Goal: Task Accomplishment & Management: Complete application form

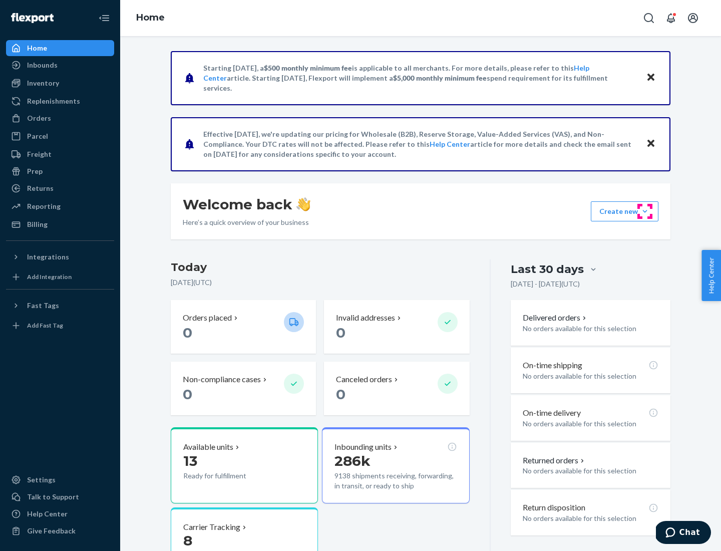
click at [645, 211] on button "Create new Create new inbound Create new order Create new product" at bounding box center [625, 211] width 68 height 20
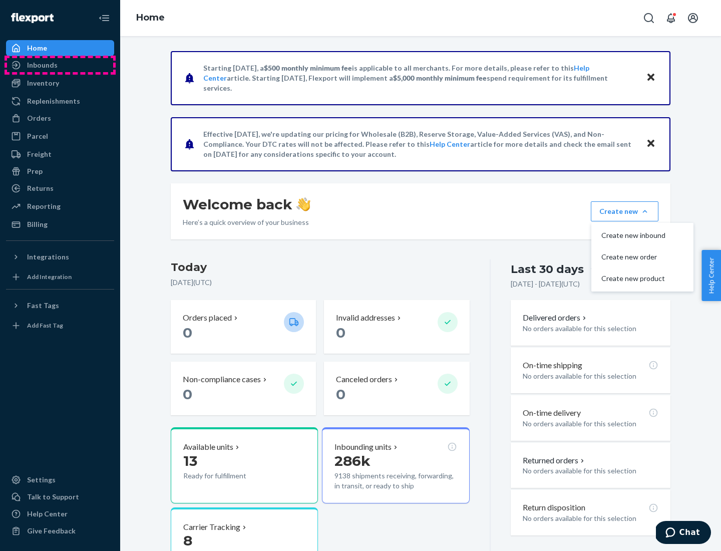
click at [60, 65] on div "Inbounds" at bounding box center [60, 65] width 106 height 14
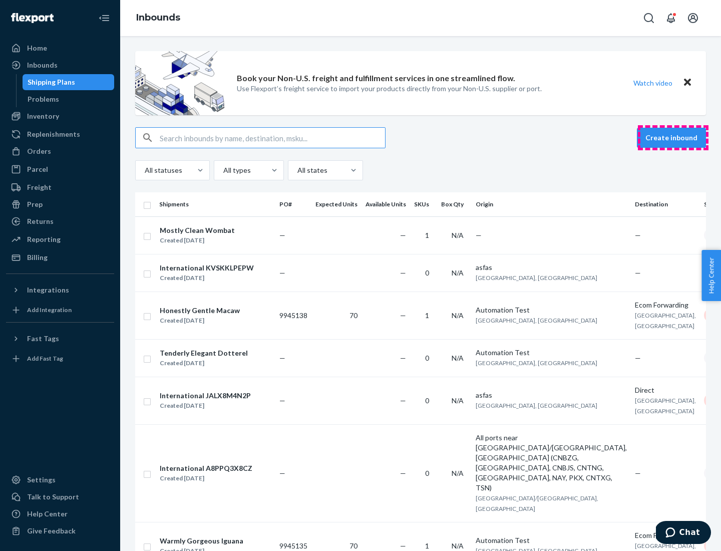
click at [673, 138] on button "Create inbound" at bounding box center [671, 138] width 69 height 20
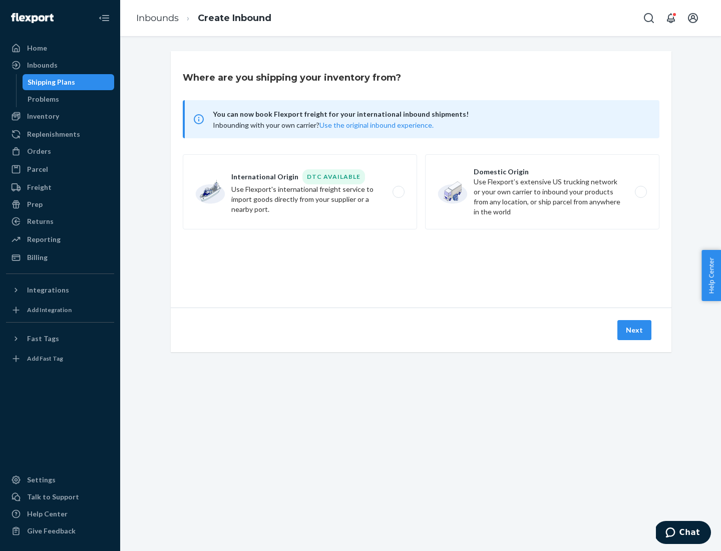
click at [542, 192] on label "Domestic Origin Use Flexport’s extensive US trucking network or your own carrie…" at bounding box center [542, 191] width 234 height 75
click at [640, 192] on input "Domestic Origin Use Flexport’s extensive US trucking network or your own carrie…" at bounding box center [643, 192] width 7 height 7
radio input "true"
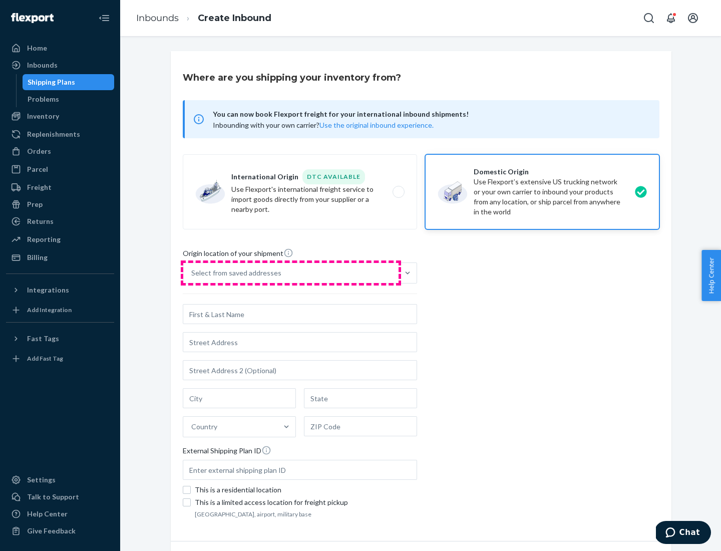
click at [291, 273] on div "Select from saved addresses" at bounding box center [290, 273] width 215 height 20
click at [192, 273] on input "Select from saved addresses" at bounding box center [191, 273] width 1 height 10
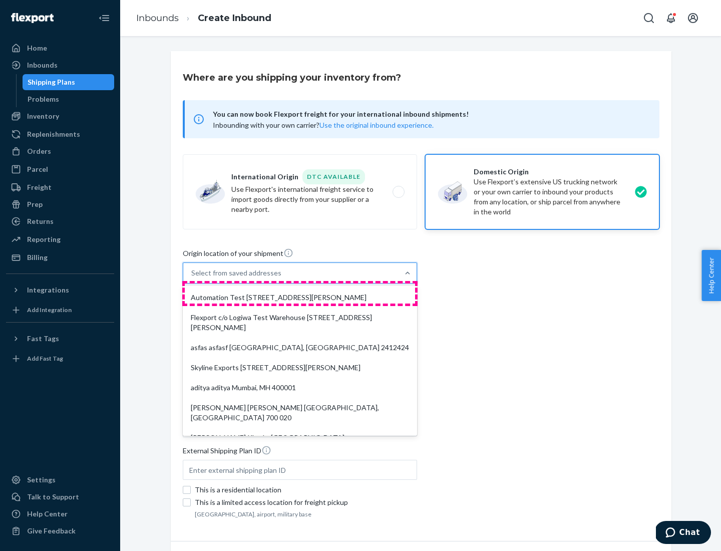
scroll to position [4, 0]
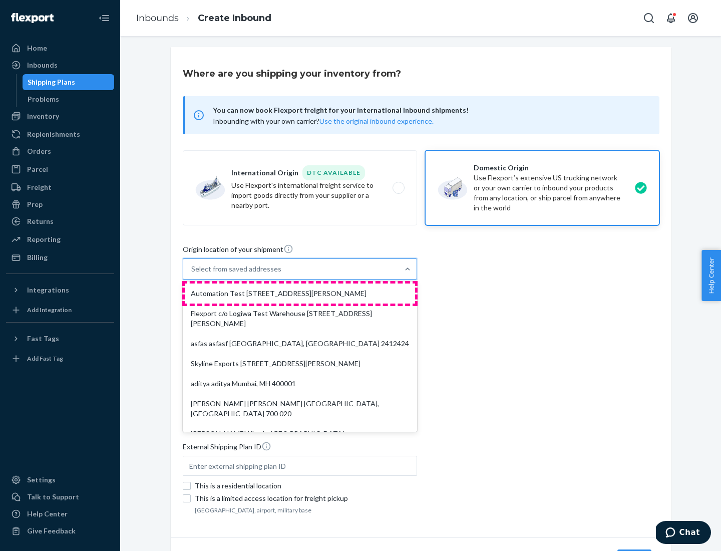
click at [300, 293] on div "Automation Test [STREET_ADDRESS][PERSON_NAME]" at bounding box center [300, 293] width 230 height 20
click at [192, 274] on input "option Automation Test [STREET_ADDRESS][PERSON_NAME]. 9 results available. Use …" at bounding box center [191, 269] width 1 height 10
type input "Automation Test"
type input "9th Floor"
type input "[GEOGRAPHIC_DATA]"
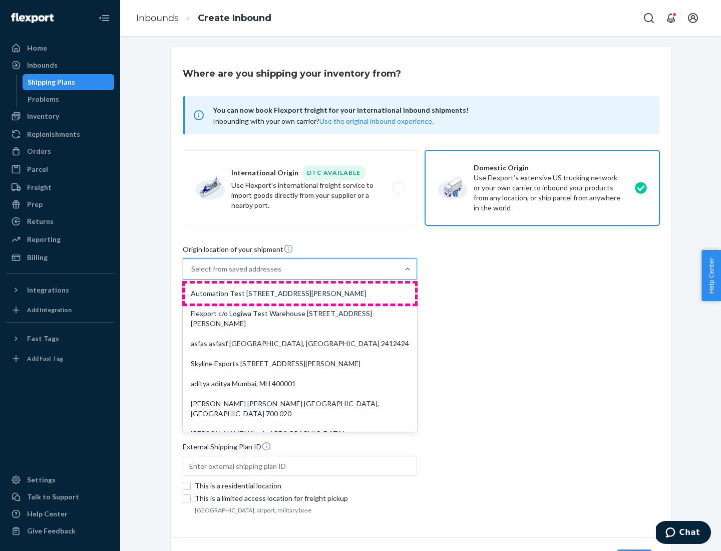
type input "CA"
type input "94104"
type input "[STREET_ADDRESS][PERSON_NAME]"
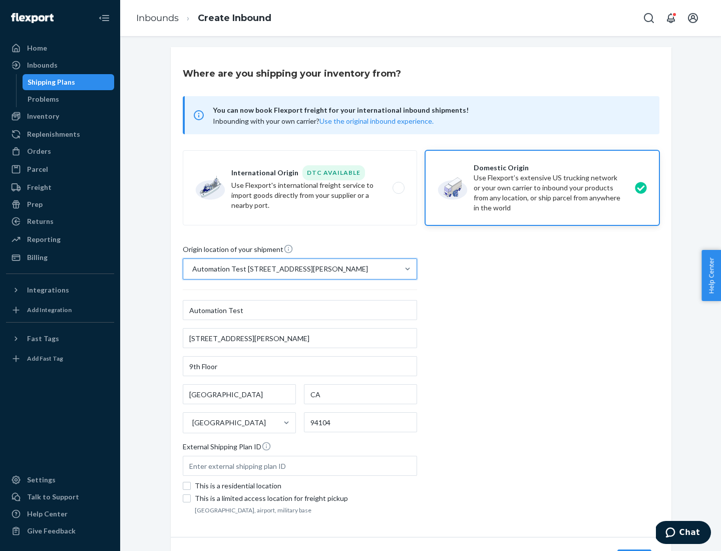
scroll to position [59, 0]
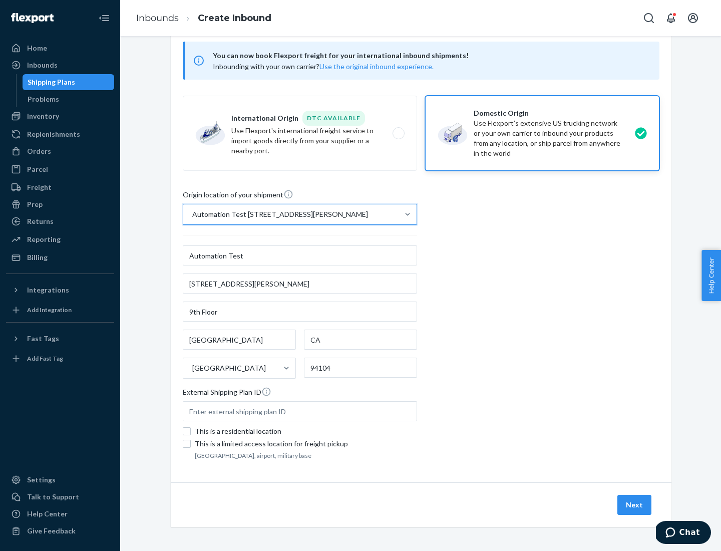
click at [635, 505] on button "Next" at bounding box center [634, 505] width 34 height 20
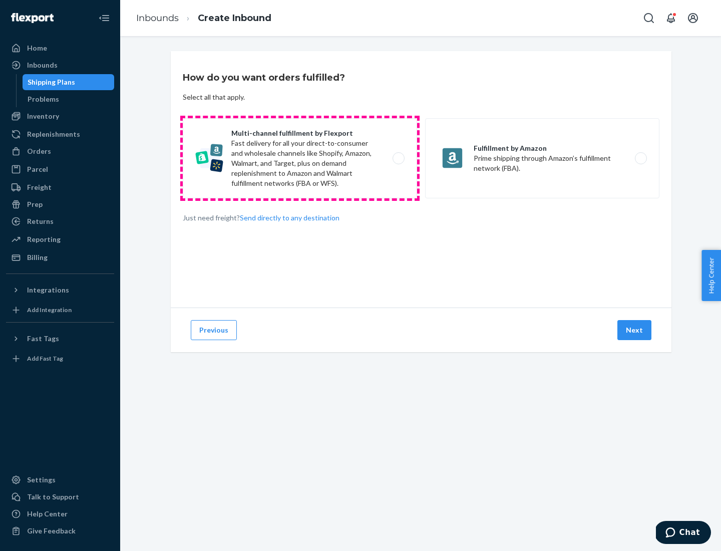
click at [300, 158] on label "Multi-channel fulfillment by Flexport Fast delivery for all your direct-to-cons…" at bounding box center [300, 158] width 234 height 80
click at [398, 158] on input "Multi-channel fulfillment by Flexport Fast delivery for all your direct-to-cons…" at bounding box center [401, 158] width 7 height 7
radio input "true"
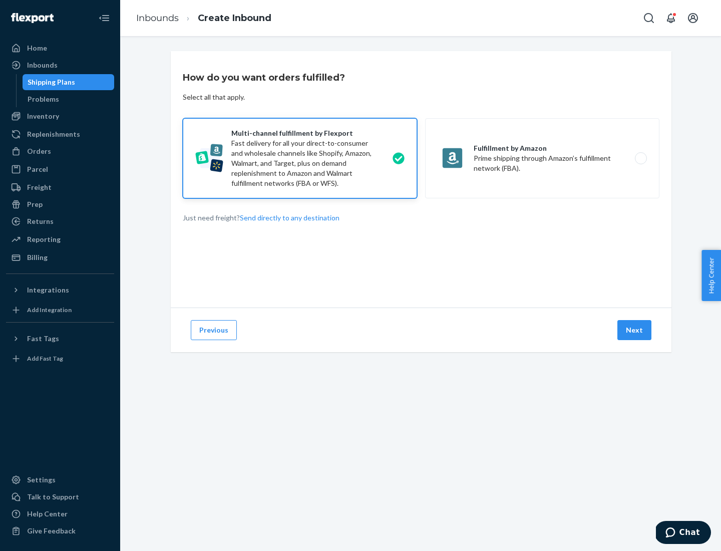
click at [635, 330] on button "Next" at bounding box center [634, 330] width 34 height 20
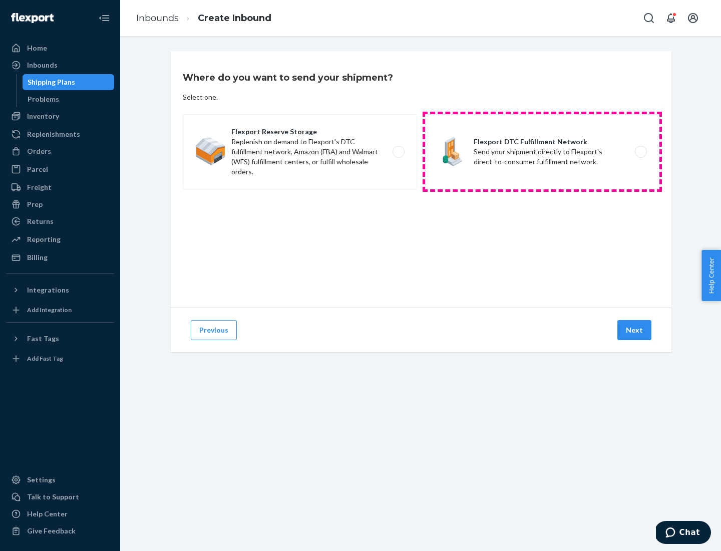
click at [542, 152] on label "Flexport DTC Fulfillment Network Send your shipment directly to Flexport's dire…" at bounding box center [542, 151] width 234 height 75
click at [640, 152] on input "Flexport DTC Fulfillment Network Send your shipment directly to Flexport's dire…" at bounding box center [643, 152] width 7 height 7
radio input "true"
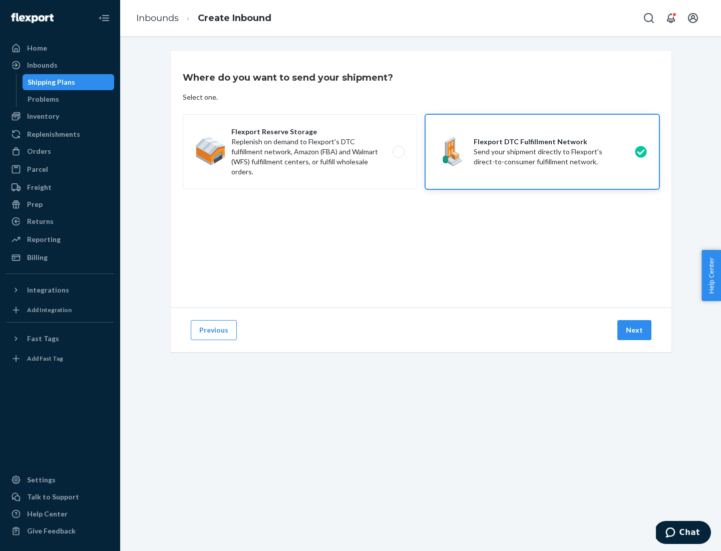
click at [635, 330] on button "Next" at bounding box center [634, 330] width 34 height 20
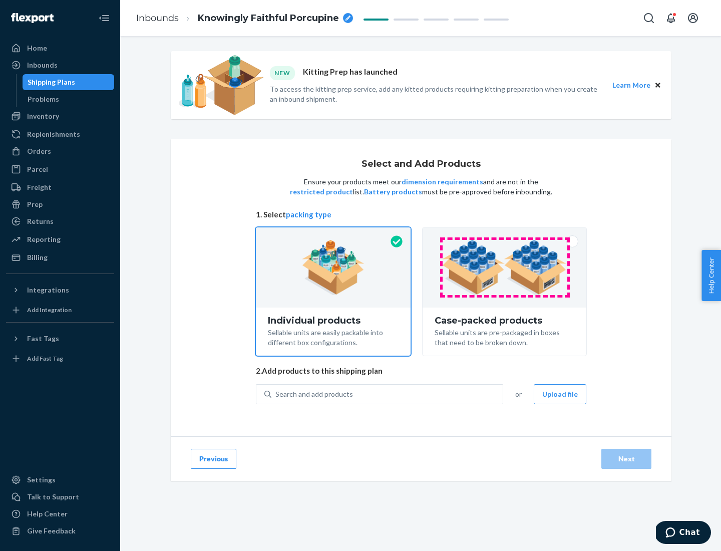
click at [505, 267] on img at bounding box center [504, 267] width 125 height 55
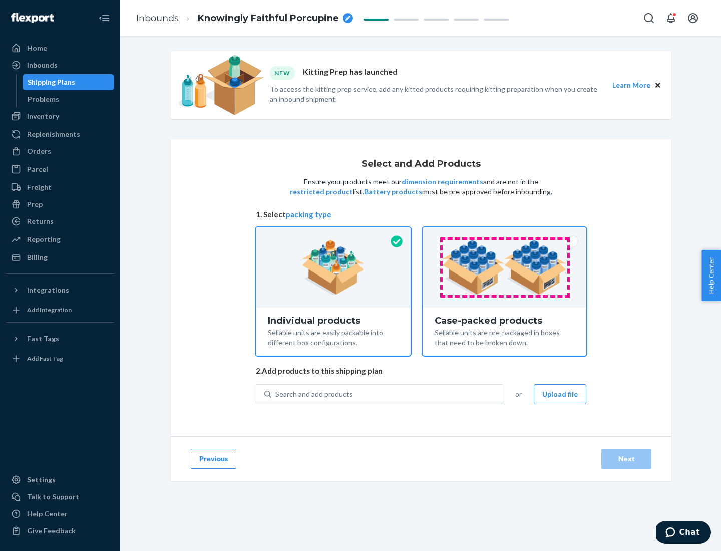
click at [505, 234] on input "Case-packed products Sellable units are pre-packaged in boxes that need to be b…" at bounding box center [504, 230] width 7 height 7
radio input "true"
radio input "false"
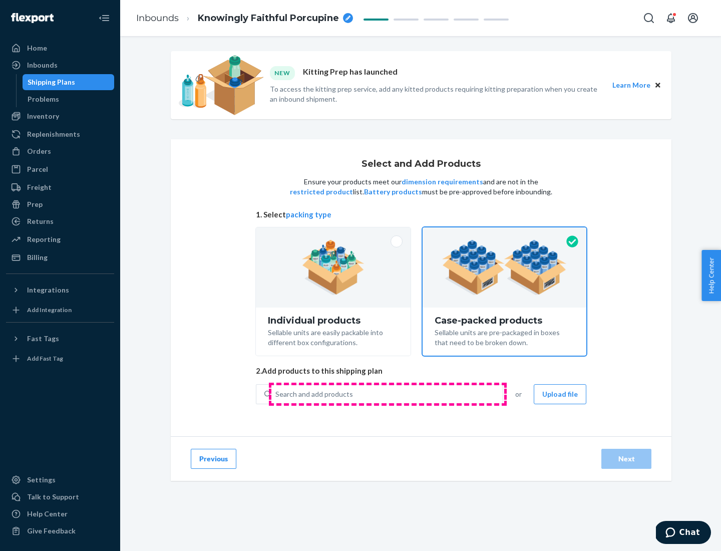
click at [387, 394] on div "Search and add products" at bounding box center [386, 394] width 231 height 18
click at [276, 394] on input "Search and add products" at bounding box center [275, 394] width 1 height 10
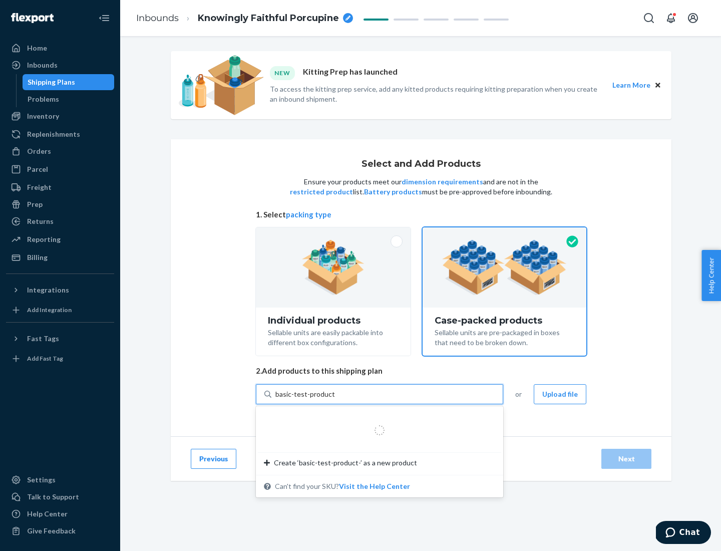
type input "basic-test-product-1"
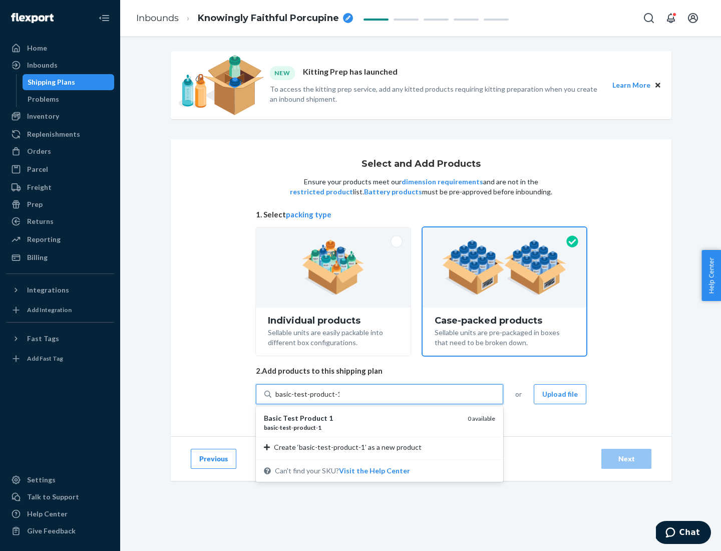
click at [362, 427] on div "basic - test - product - 1" at bounding box center [362, 427] width 196 height 9
click at [339, 399] on input "basic-test-product-1" at bounding box center [307, 394] width 64 height 10
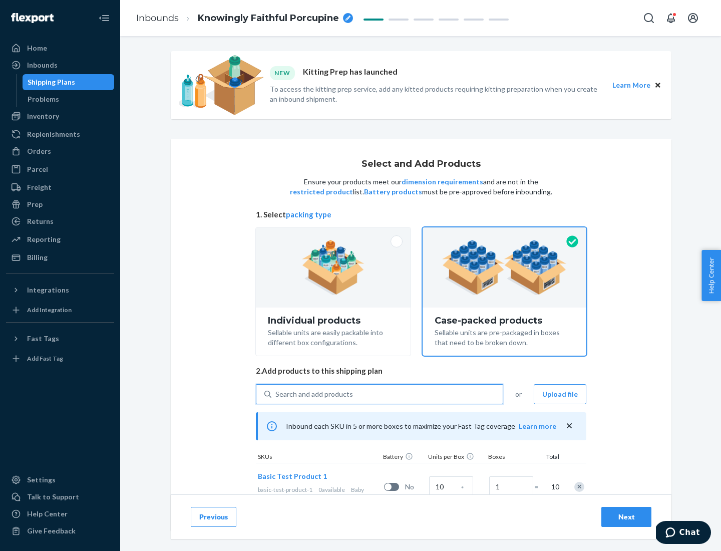
scroll to position [36, 0]
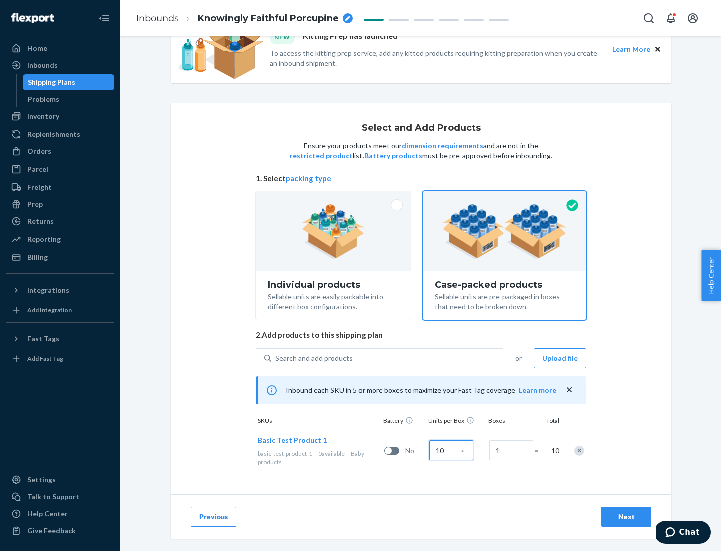
type input "10"
type input "7"
click at [626, 517] on div "Next" at bounding box center [626, 517] width 33 height 10
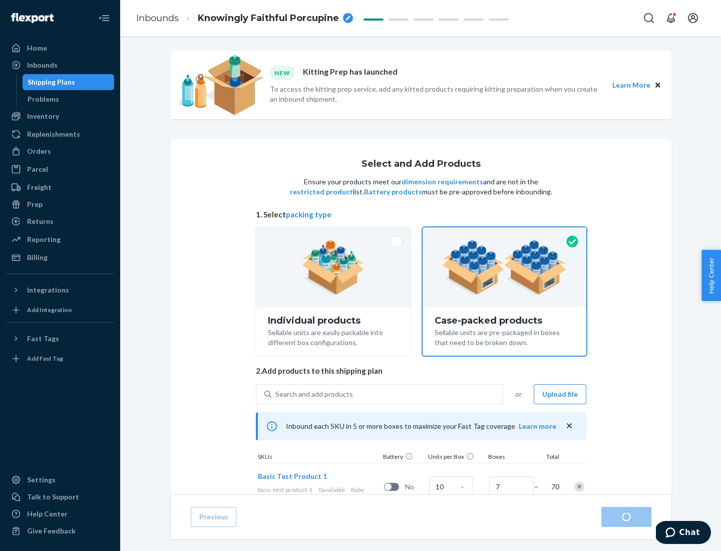
radio input "true"
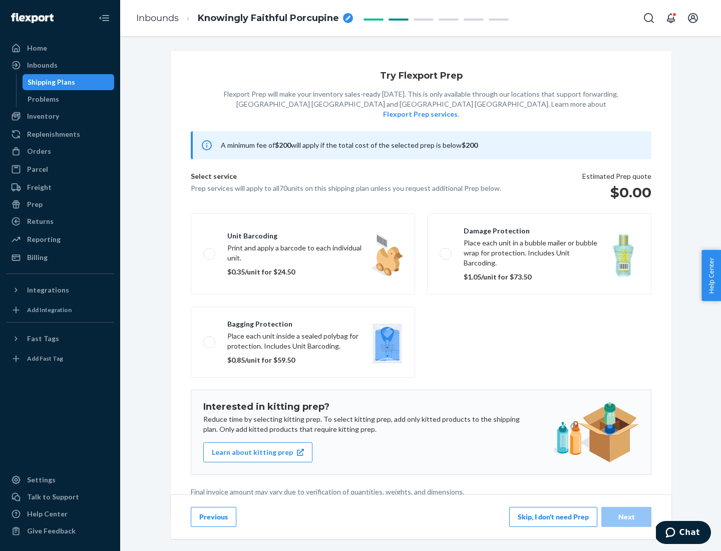
scroll to position [3, 0]
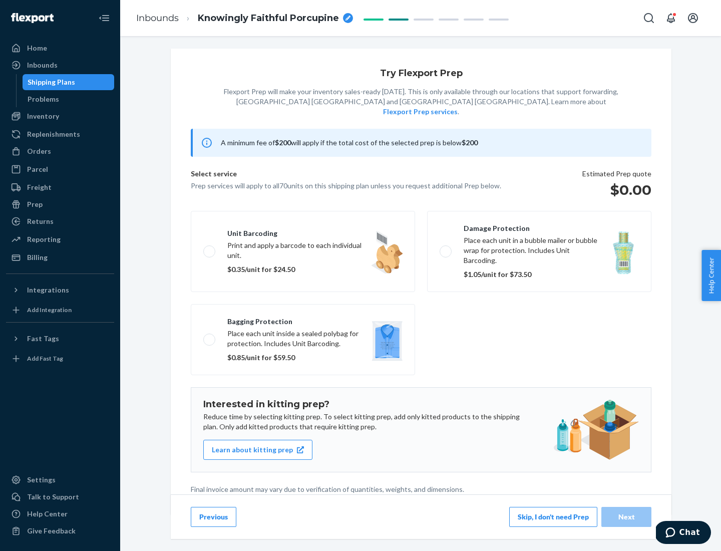
click at [553, 516] on button "Skip, I don't need Prep" at bounding box center [553, 517] width 88 height 20
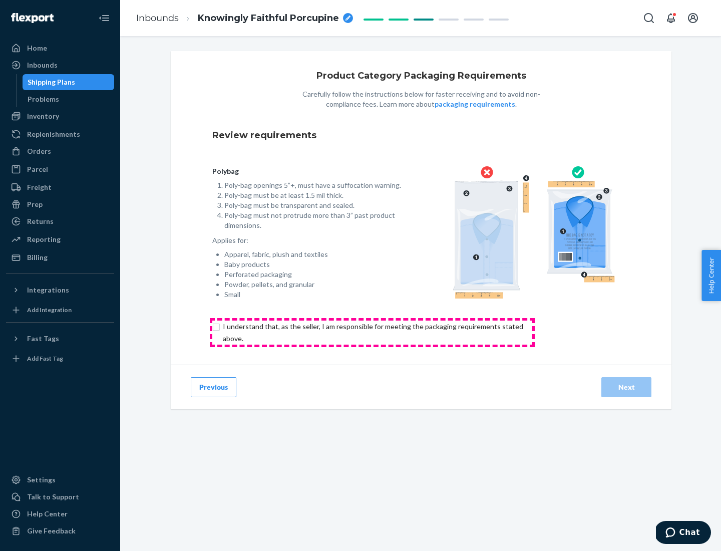
click at [372, 332] on input "checkbox" at bounding box center [378, 332] width 333 height 24
checkbox input "true"
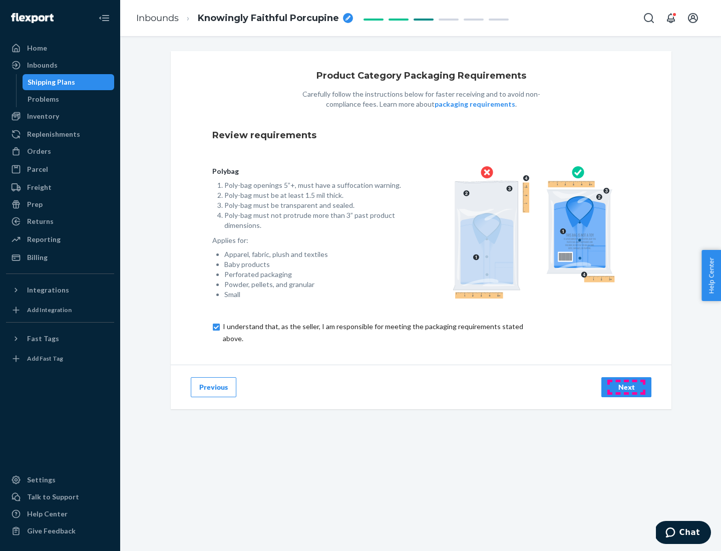
click at [626, 386] on div "Next" at bounding box center [626, 387] width 33 height 10
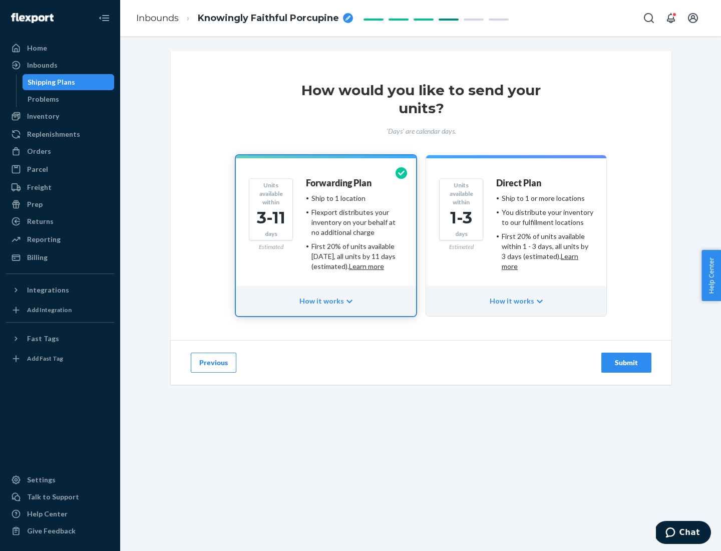
click at [516, 228] on ul "Ship to 1 or more locations You distribute your inventory to our fulfillment lo…" at bounding box center [544, 232] width 97 height 78
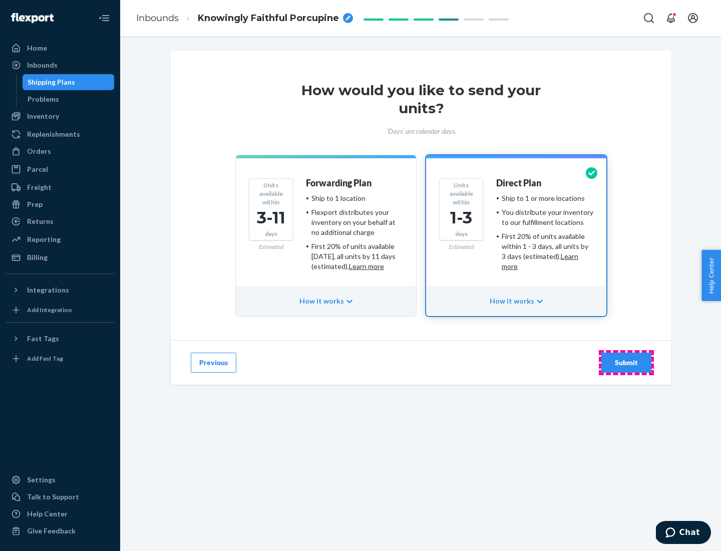
click at [626, 362] on div "Submit" at bounding box center [626, 362] width 33 height 10
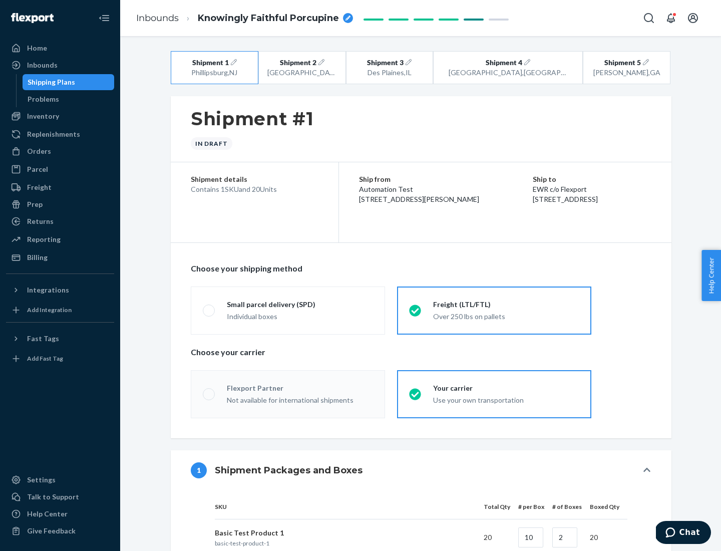
radio input "true"
radio input "false"
radio input "true"
radio input "false"
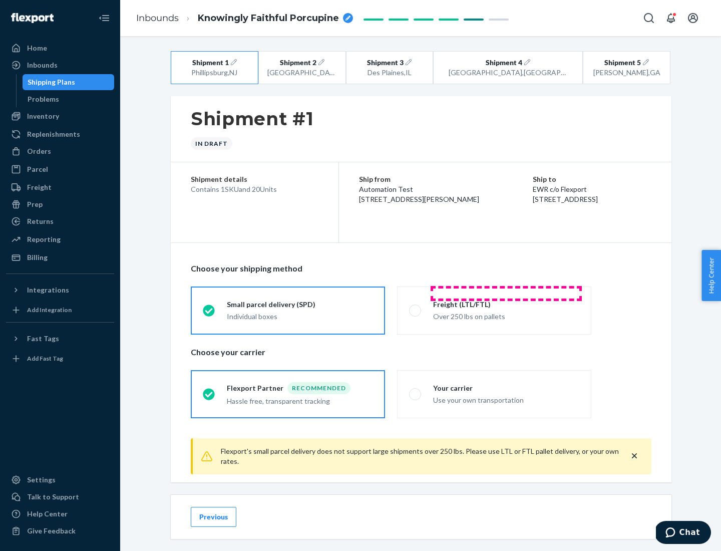
scroll to position [11, 0]
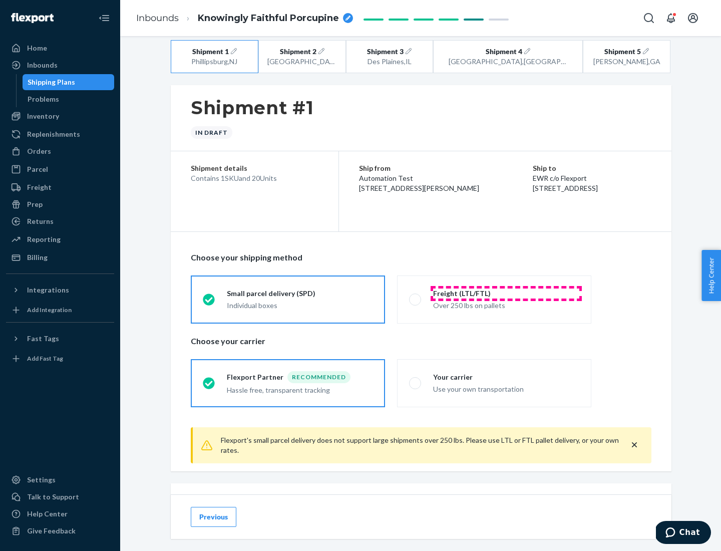
click at [506, 293] on div "Freight (LTL/FTL)" at bounding box center [506, 293] width 146 height 10
click at [416, 296] on input "Freight (LTL/FTL) Over 250 lbs on pallets" at bounding box center [412, 299] width 7 height 7
radio input "true"
radio input "false"
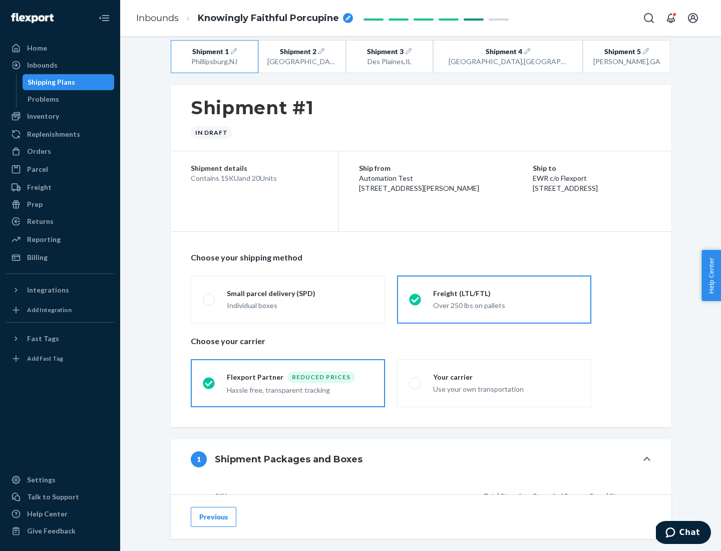
scroll to position [95, 0]
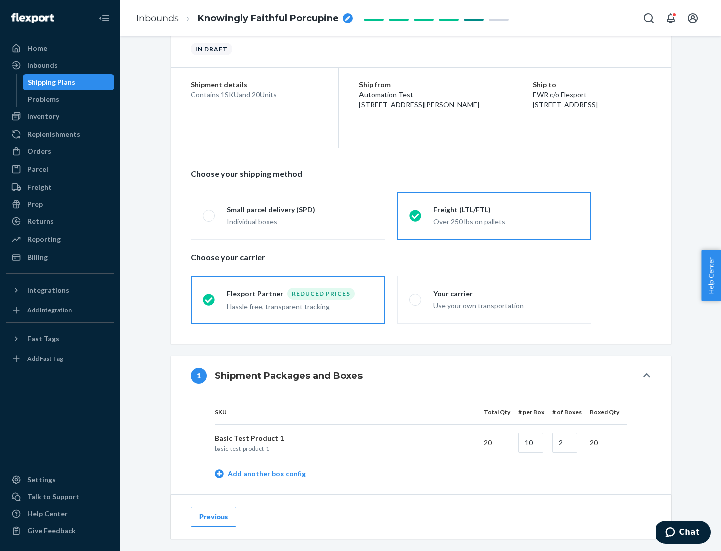
click at [506, 293] on div "Your carrier" at bounding box center [506, 293] width 146 height 10
click at [416, 296] on input "Your carrier Use your own transportation" at bounding box center [412, 299] width 7 height 7
radio input "true"
radio input "false"
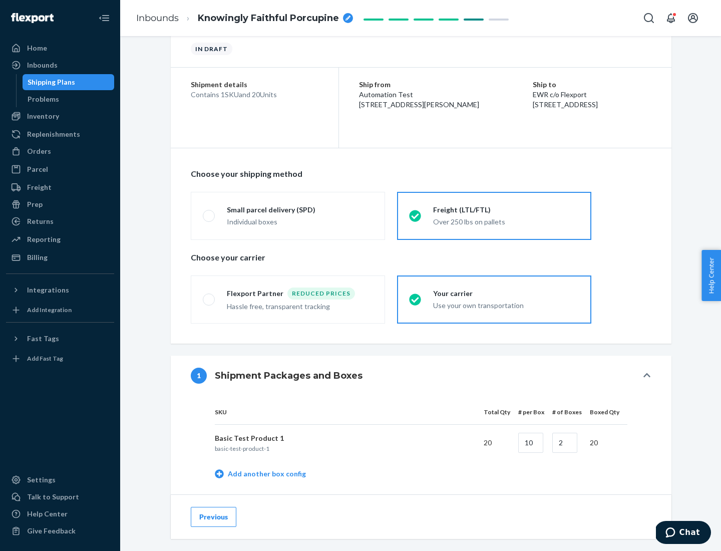
scroll to position [316, 0]
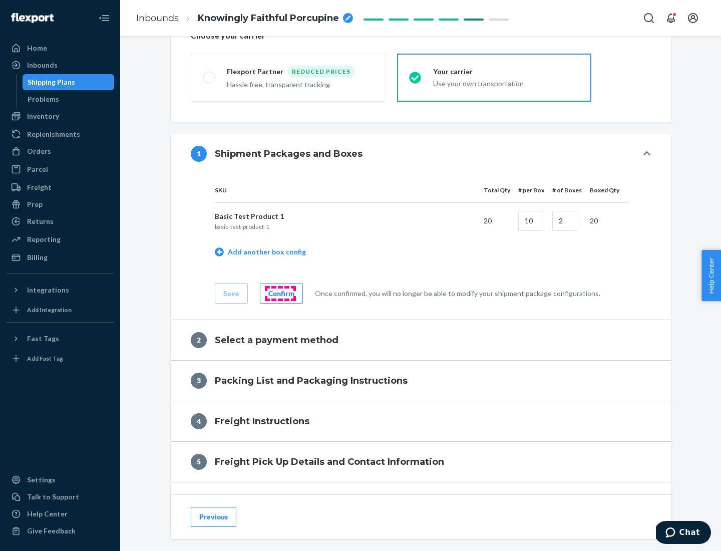
click at [280, 293] on div "Confirm" at bounding box center [281, 293] width 26 height 10
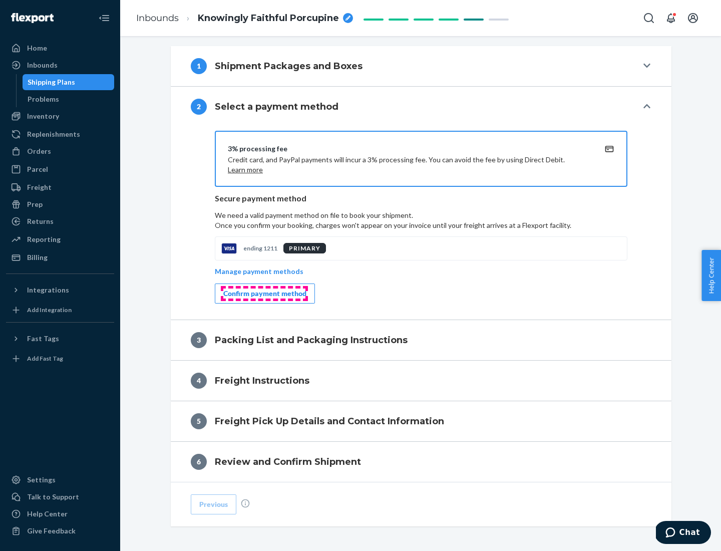
click at [264, 293] on div "Confirm payment method" at bounding box center [264, 293] width 83 height 10
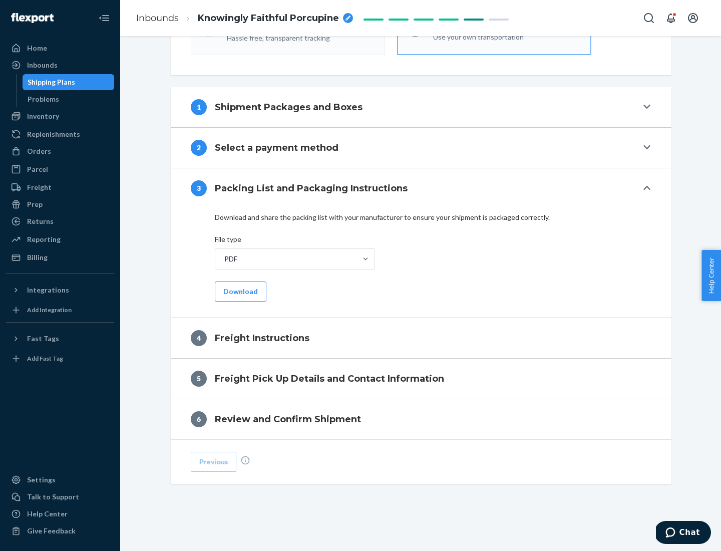
scroll to position [361, 0]
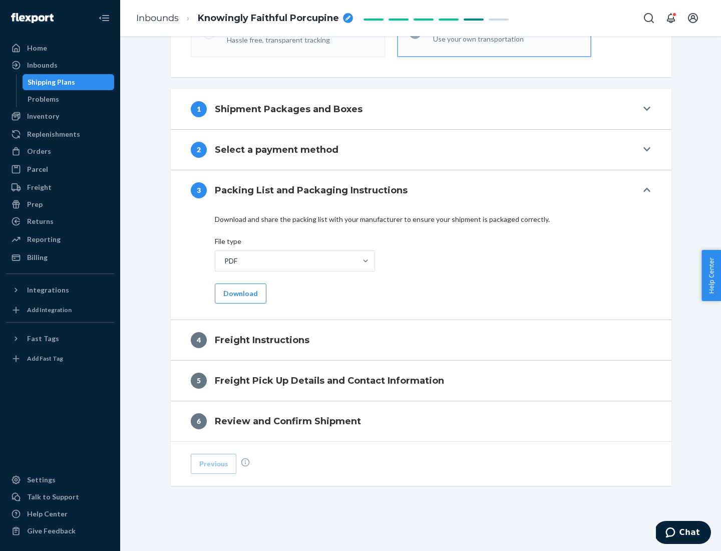
click at [239, 293] on button "Download" at bounding box center [241, 293] width 52 height 20
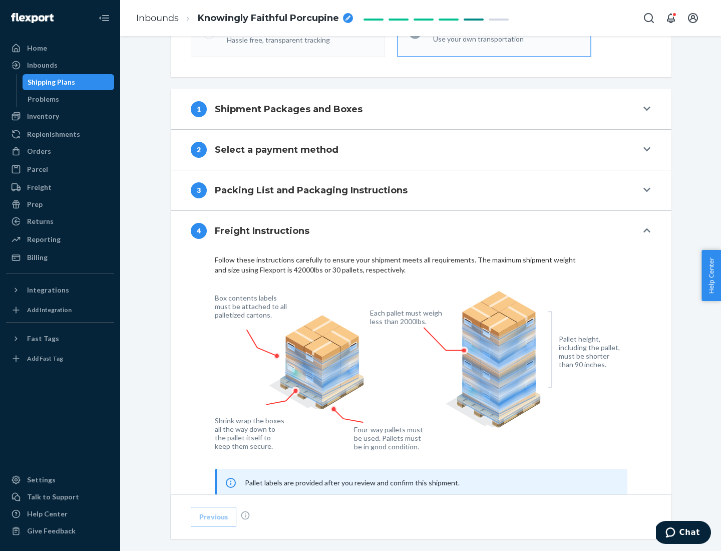
scroll to position [605, 0]
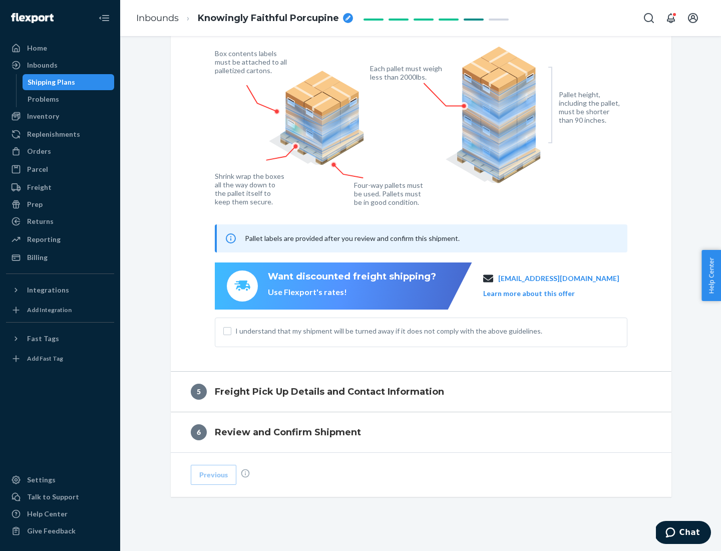
click at [541, 293] on button "Learn more about this offer" at bounding box center [529, 293] width 92 height 10
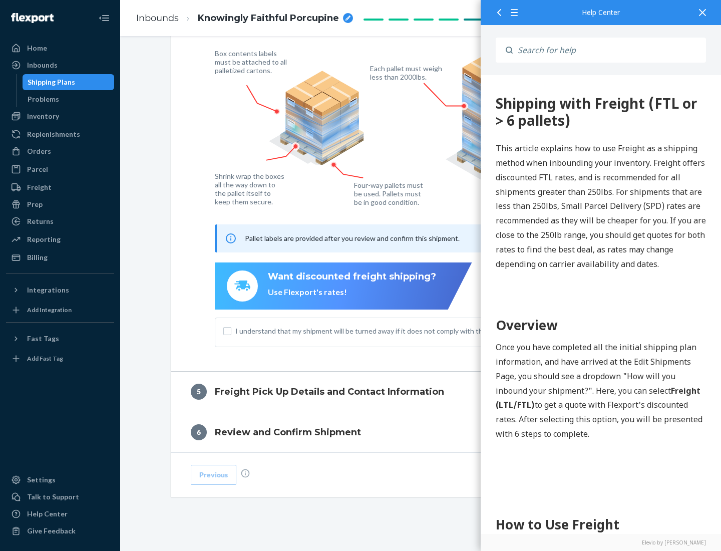
scroll to position [0, 0]
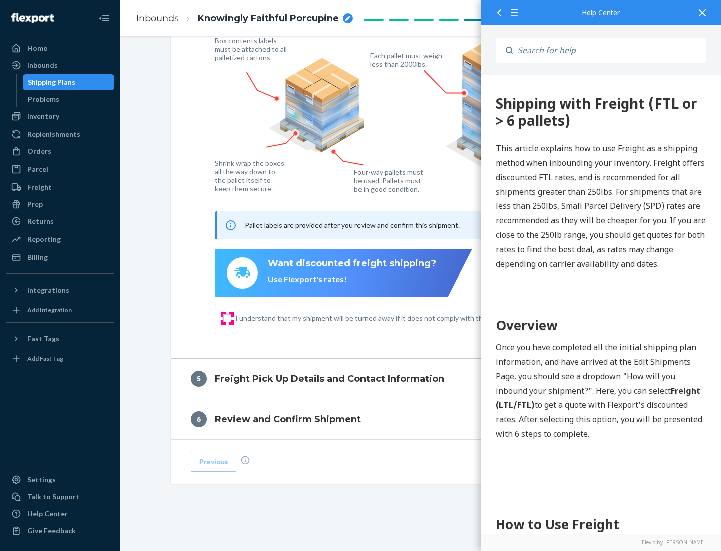
click at [227, 317] on input "I understand that my shipment will be turned away if it does not comply with th…" at bounding box center [227, 318] width 8 height 8
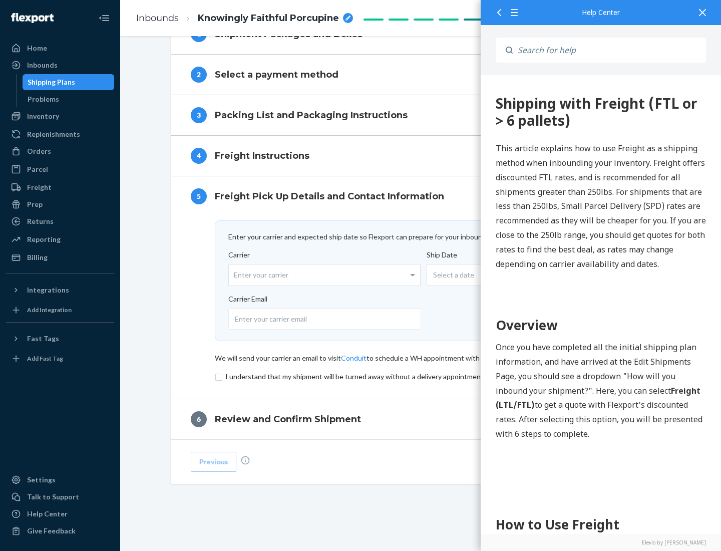
scroll to position [436, 0]
click at [421, 376] on input "checkbox" at bounding box center [421, 376] width 413 height 12
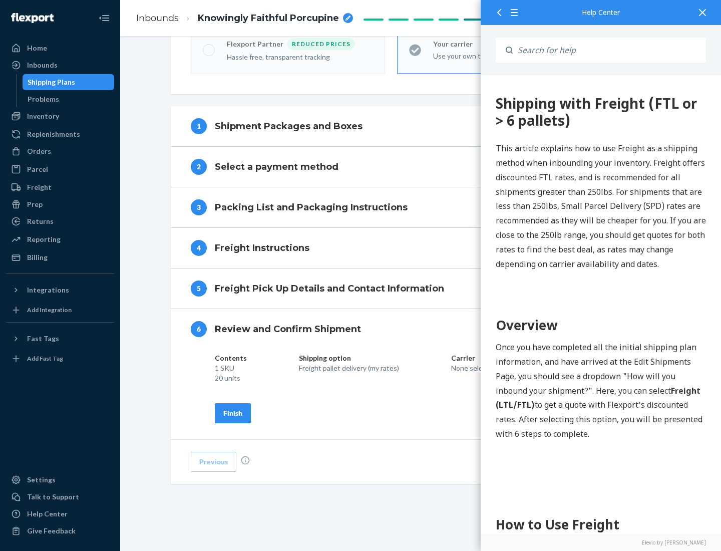
scroll to position [344, 0]
click at [233, 413] on div "Finish" at bounding box center [232, 413] width 19 height 10
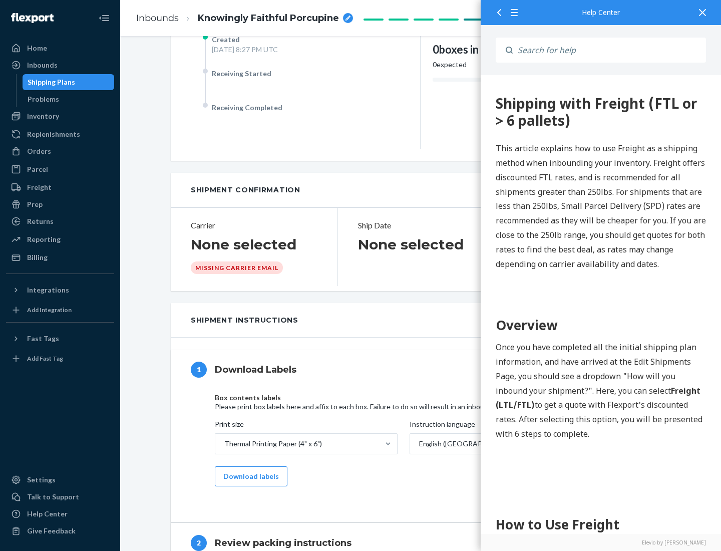
scroll to position [0, 0]
